Goal: Find specific page/section: Find specific page/section

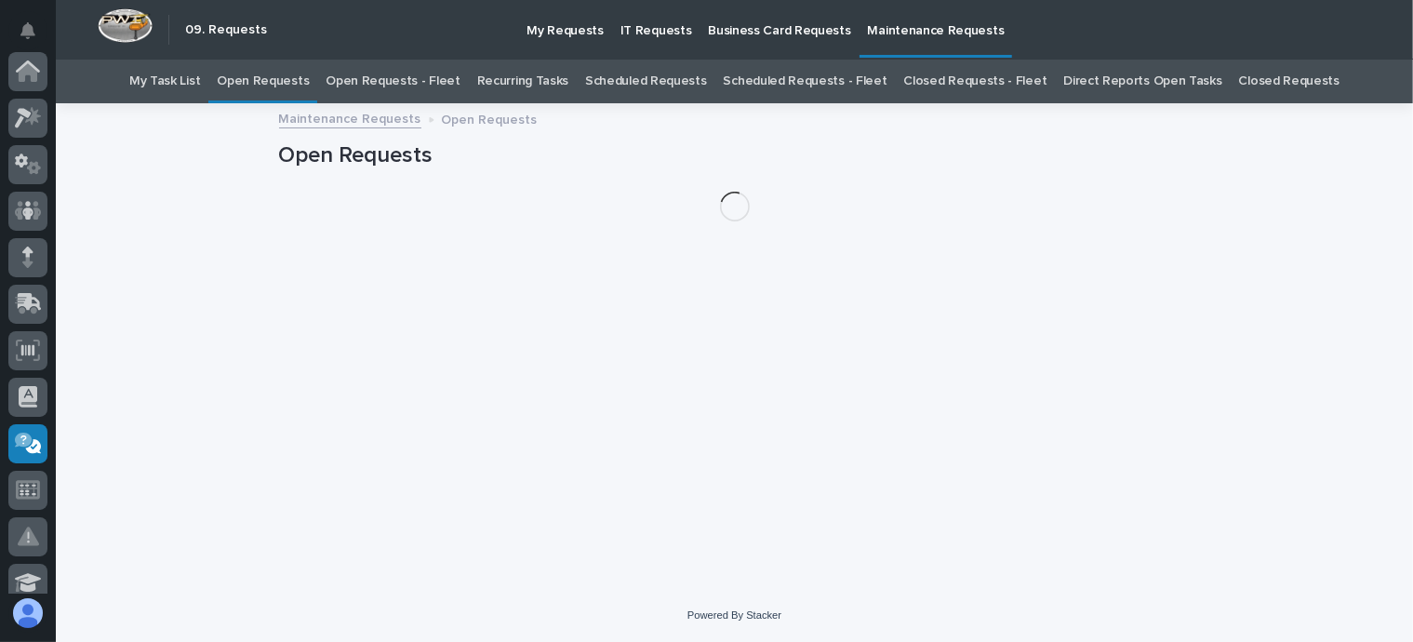
scroll to position [372, 0]
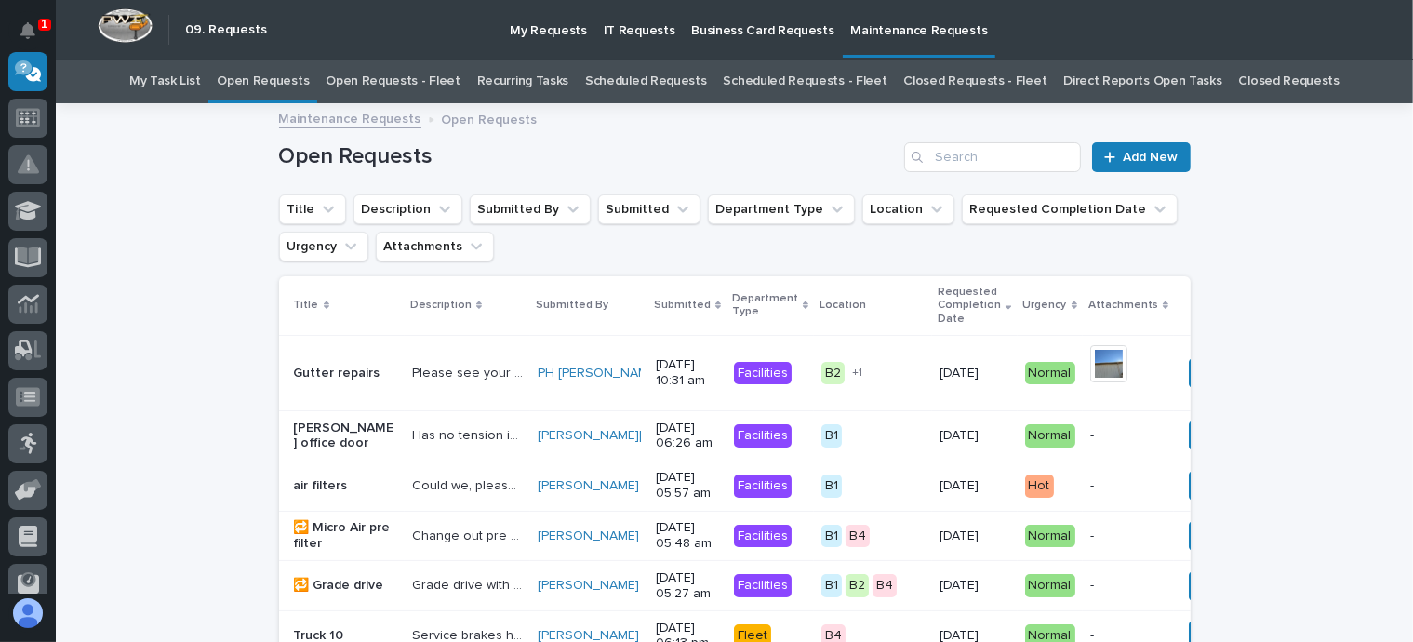
click at [424, 76] on link "Open Requests - Fleet" at bounding box center [393, 82] width 135 height 44
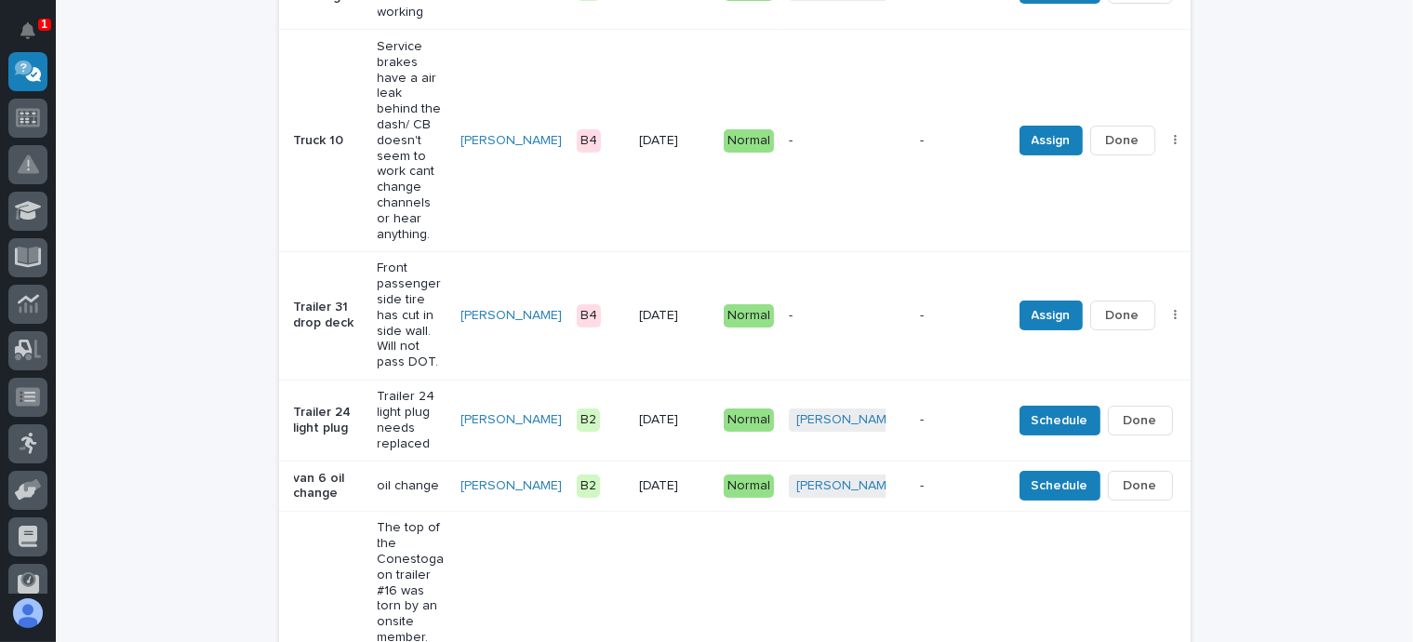
scroll to position [372, 0]
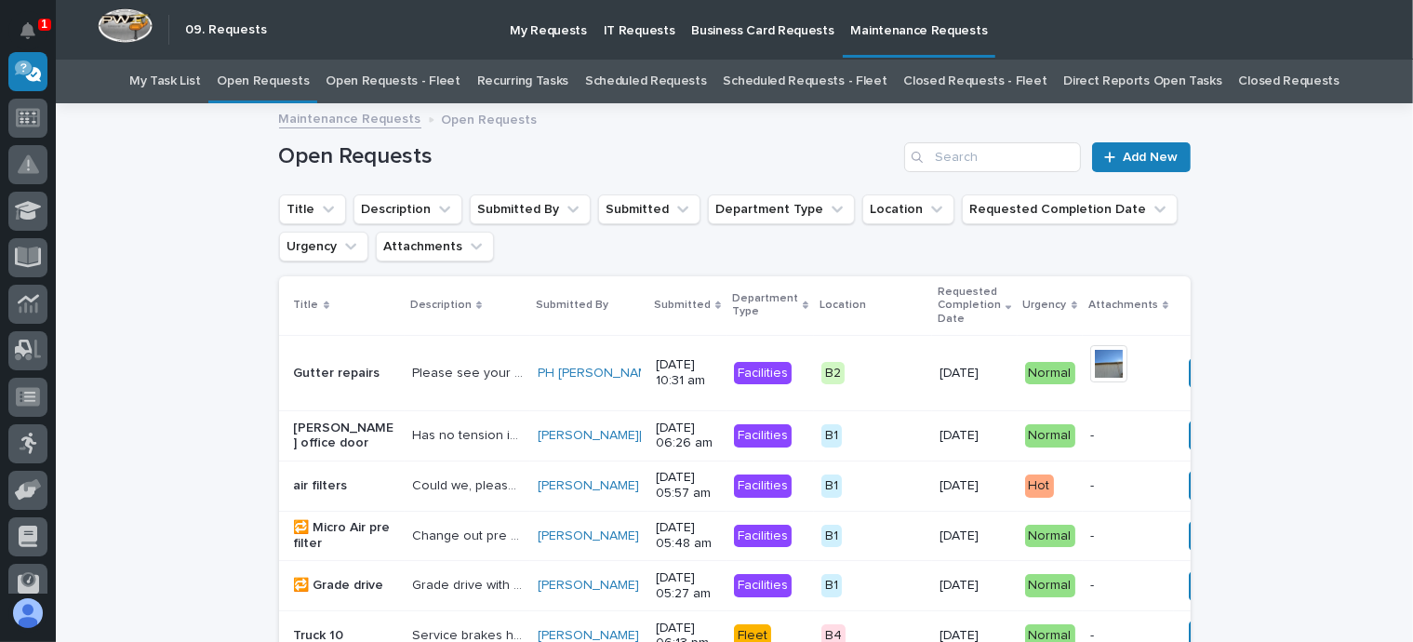
scroll to position [60, 0]
